Goal: Find specific page/section: Find specific page/section

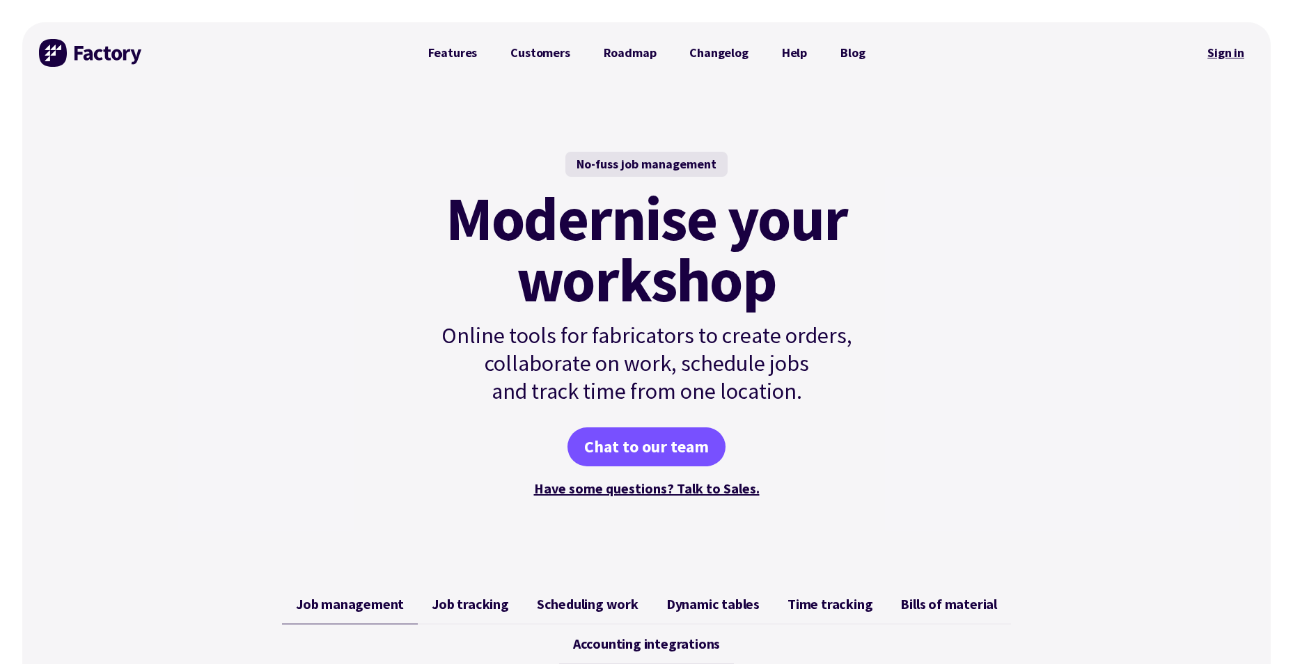
click at [1222, 52] on link "Sign in" at bounding box center [1226, 53] width 56 height 32
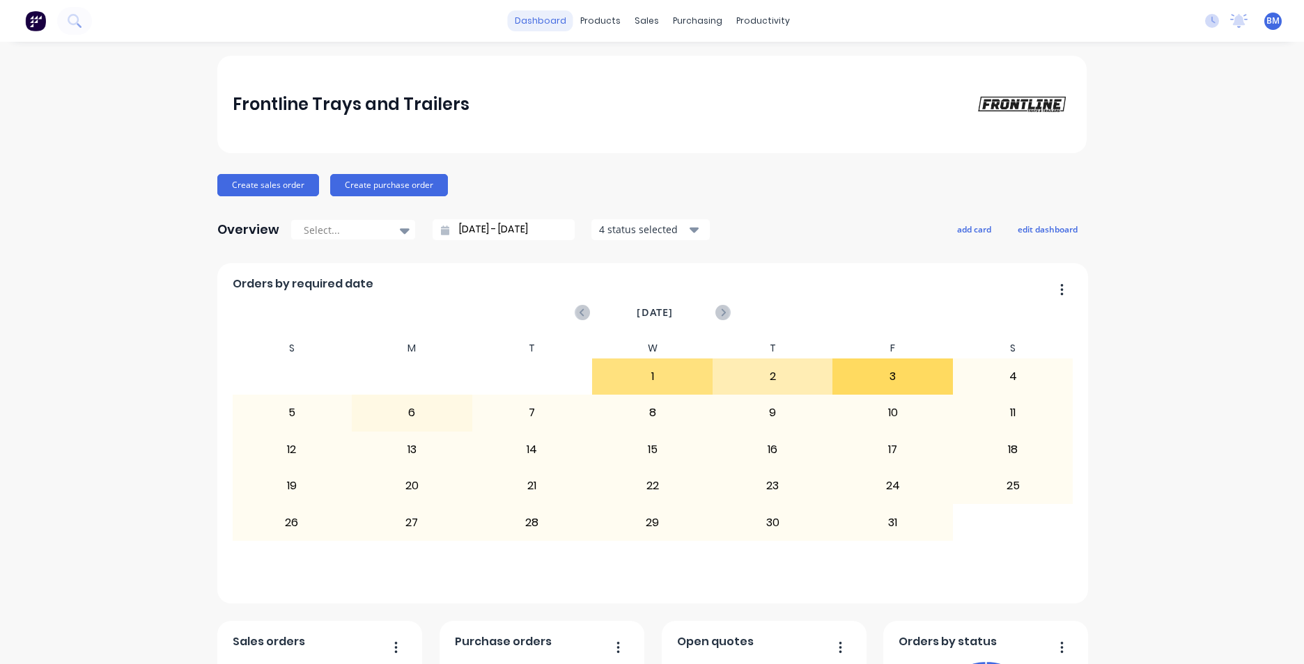
click at [550, 31] on div "dashboard products sales purchasing productivity dashboard products Product Cat…" at bounding box center [652, 21] width 1304 height 42
drag, startPoint x: 550, startPoint y: 31, endPoint x: 555, endPoint y: 23, distance: 9.1
click at [555, 23] on link "dashboard" at bounding box center [540, 20] width 65 height 21
click at [923, 36] on div "dashboard products sales purchasing productivity dashboard products Product Cat…" at bounding box center [652, 21] width 1304 height 42
click at [550, 22] on link "dashboard" at bounding box center [540, 20] width 65 height 21
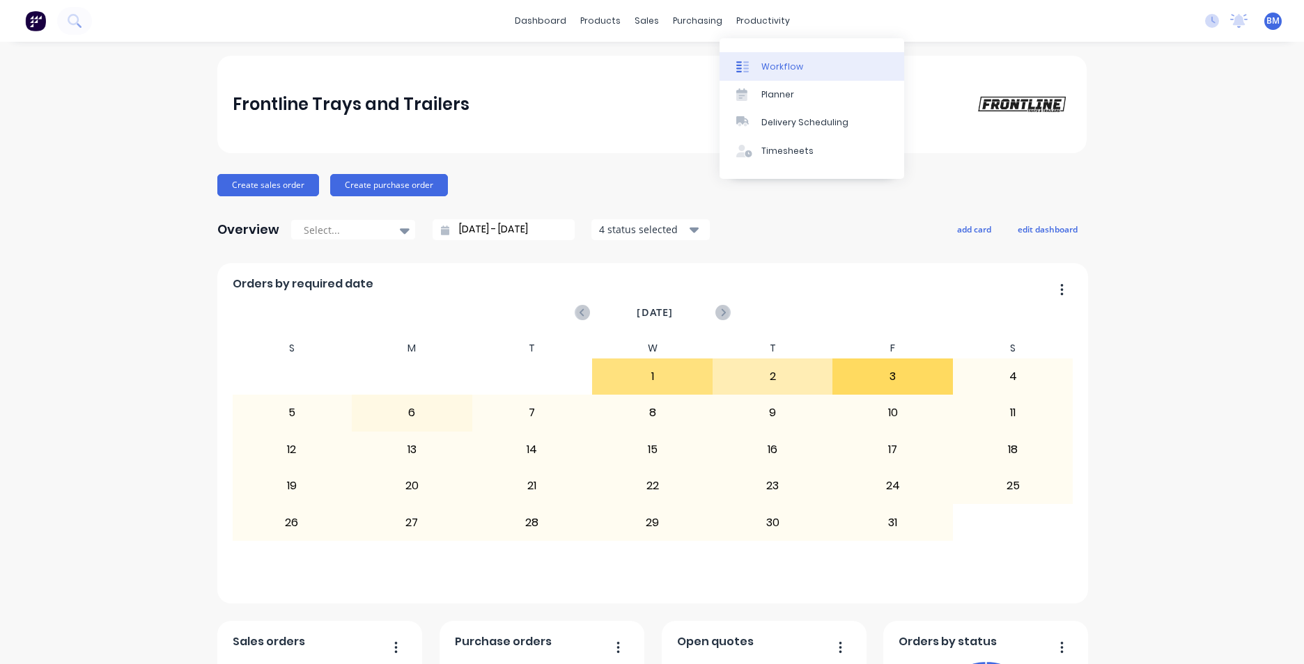
click at [758, 68] on link "Workflow" at bounding box center [812, 66] width 185 height 28
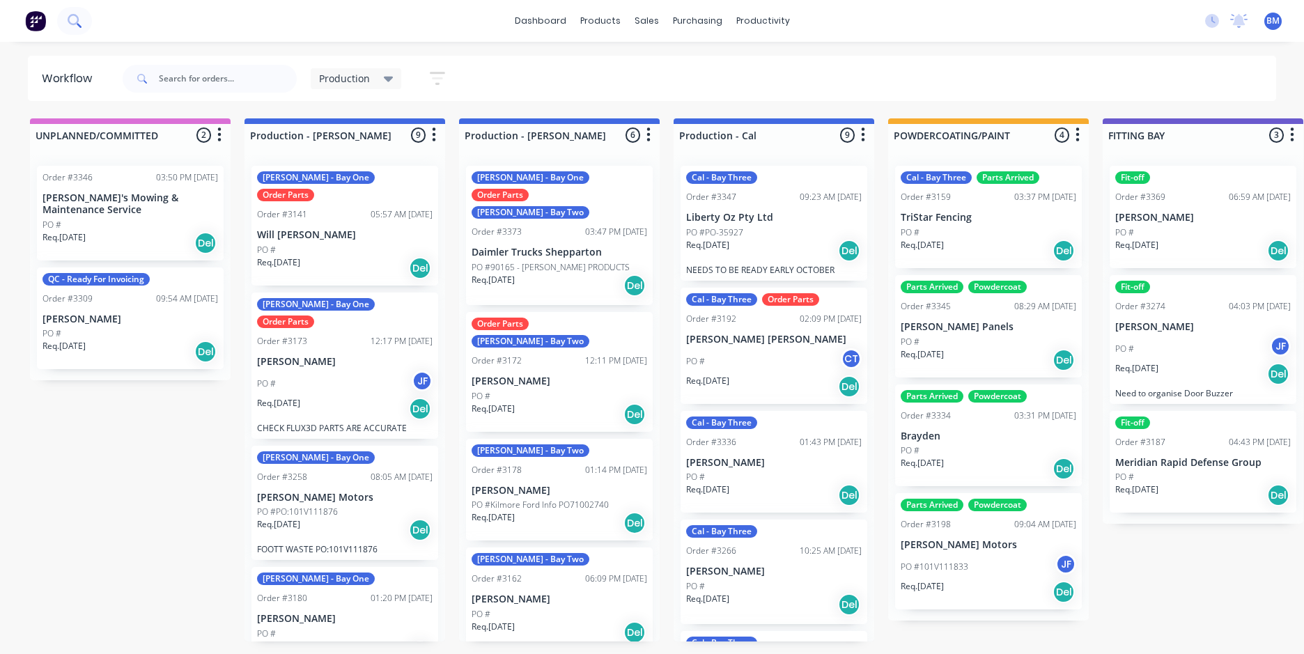
click at [75, 27] on icon at bounding box center [74, 20] width 13 height 13
